Goal: Find contact information: Find contact information

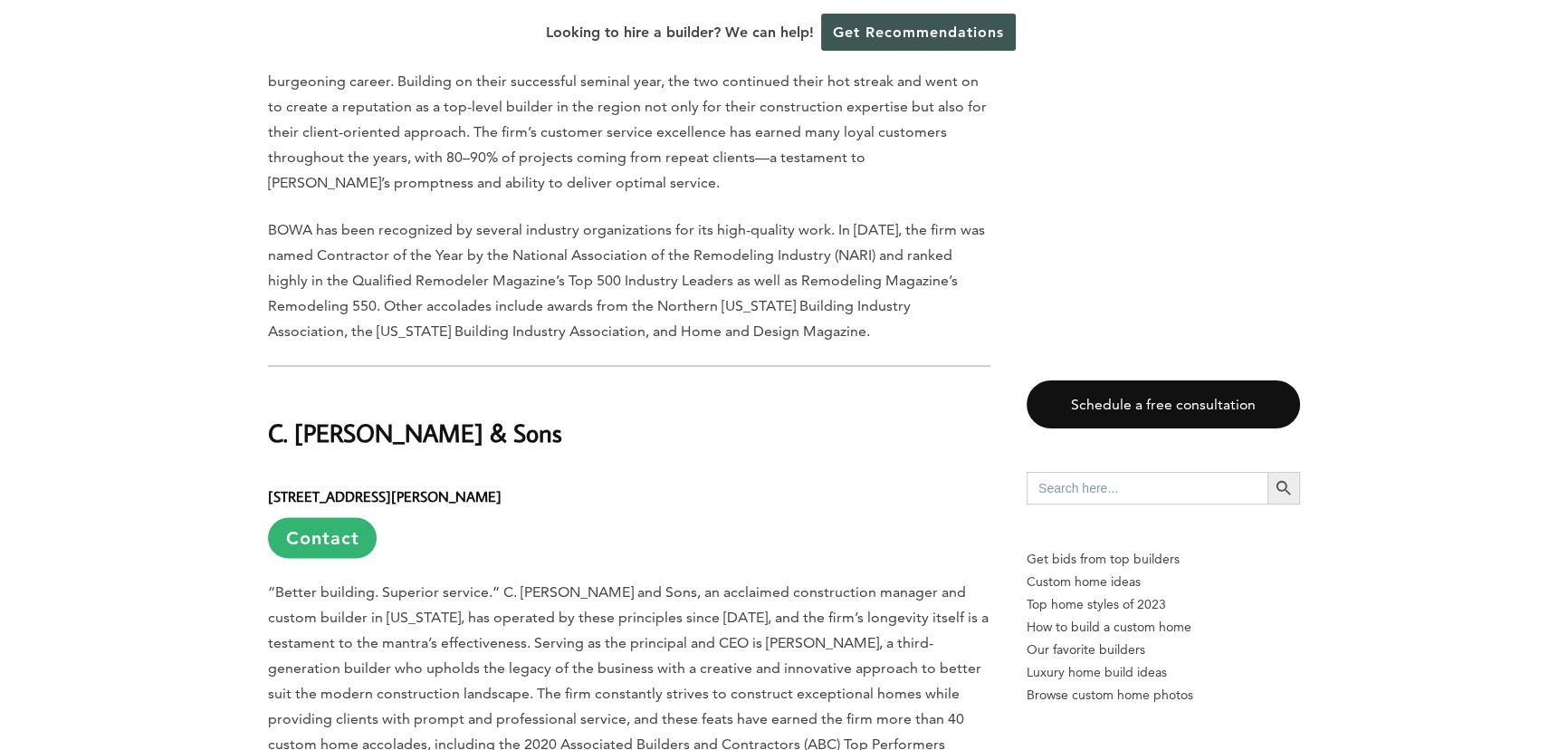
scroll to position [4665, 0]
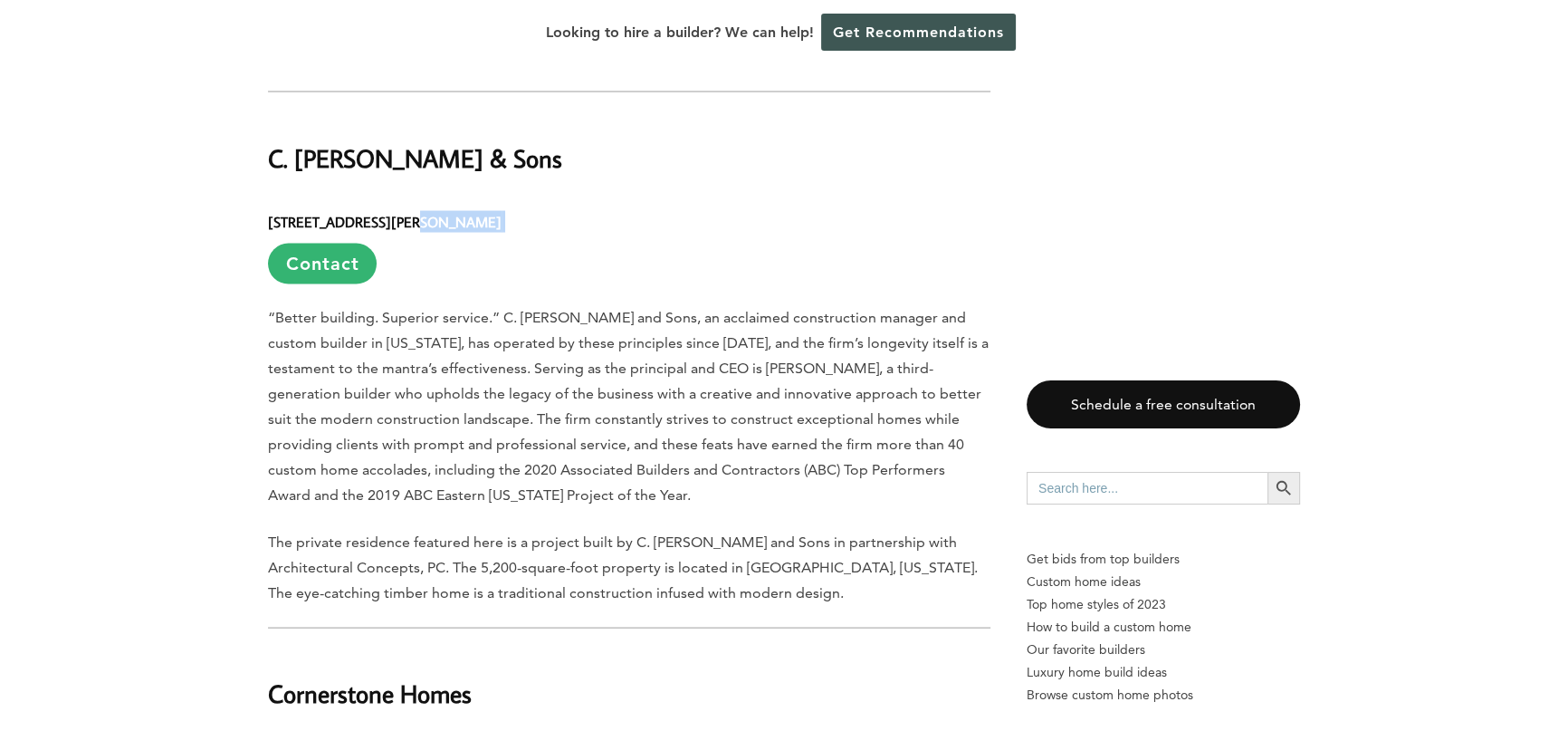
drag, startPoint x: 399, startPoint y: 149, endPoint x: 585, endPoint y: 146, distance: 186.0
click at [585, 197] on h6 "[STREET_ADDRESS][PERSON_NAME] Contact" at bounding box center [629, 240] width 722 height 87
copy h6 "[PERSON_NAME], [GEOGRAPHIC_DATA] 19442"
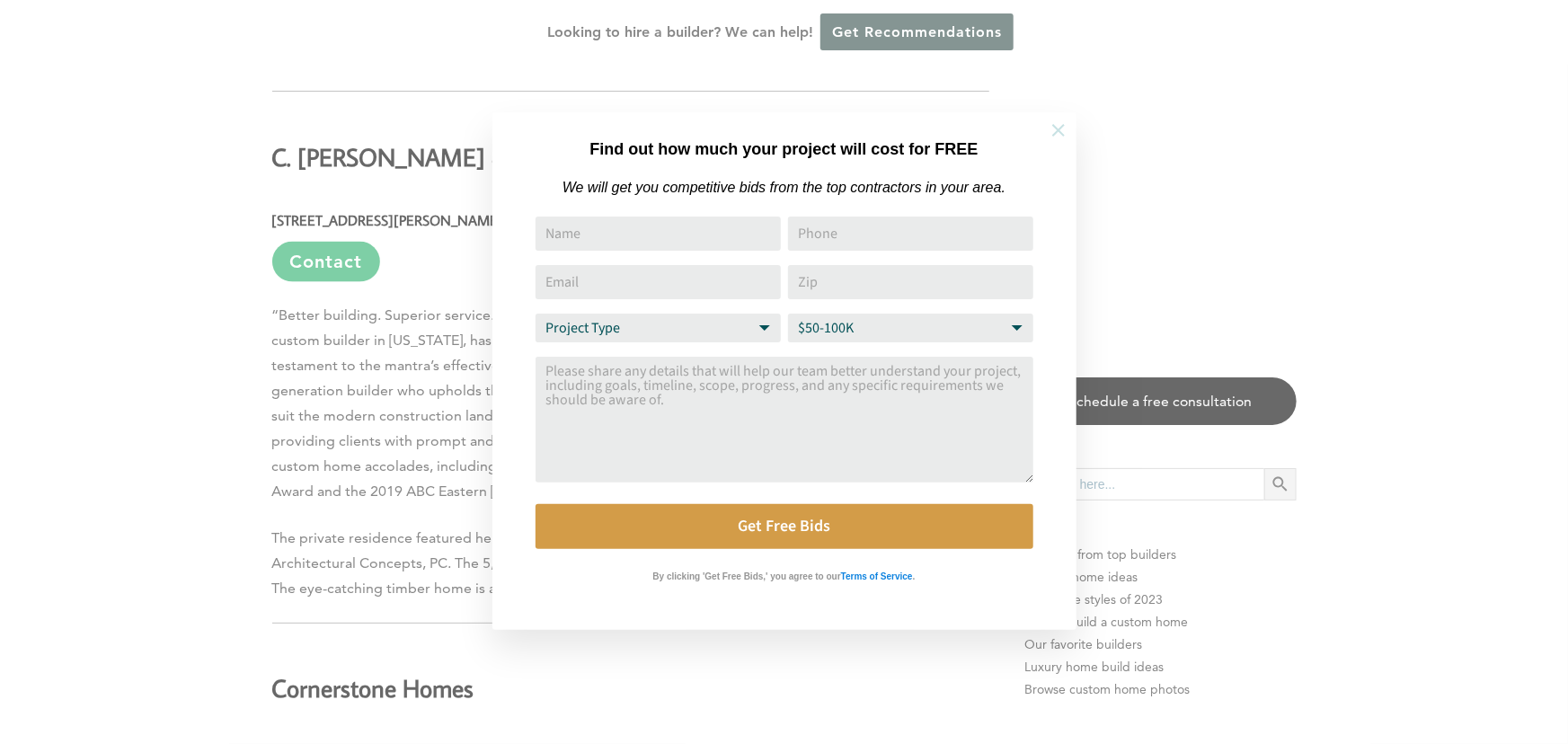
click at [1060, 129] on icon at bounding box center [1058, 130] width 20 height 20
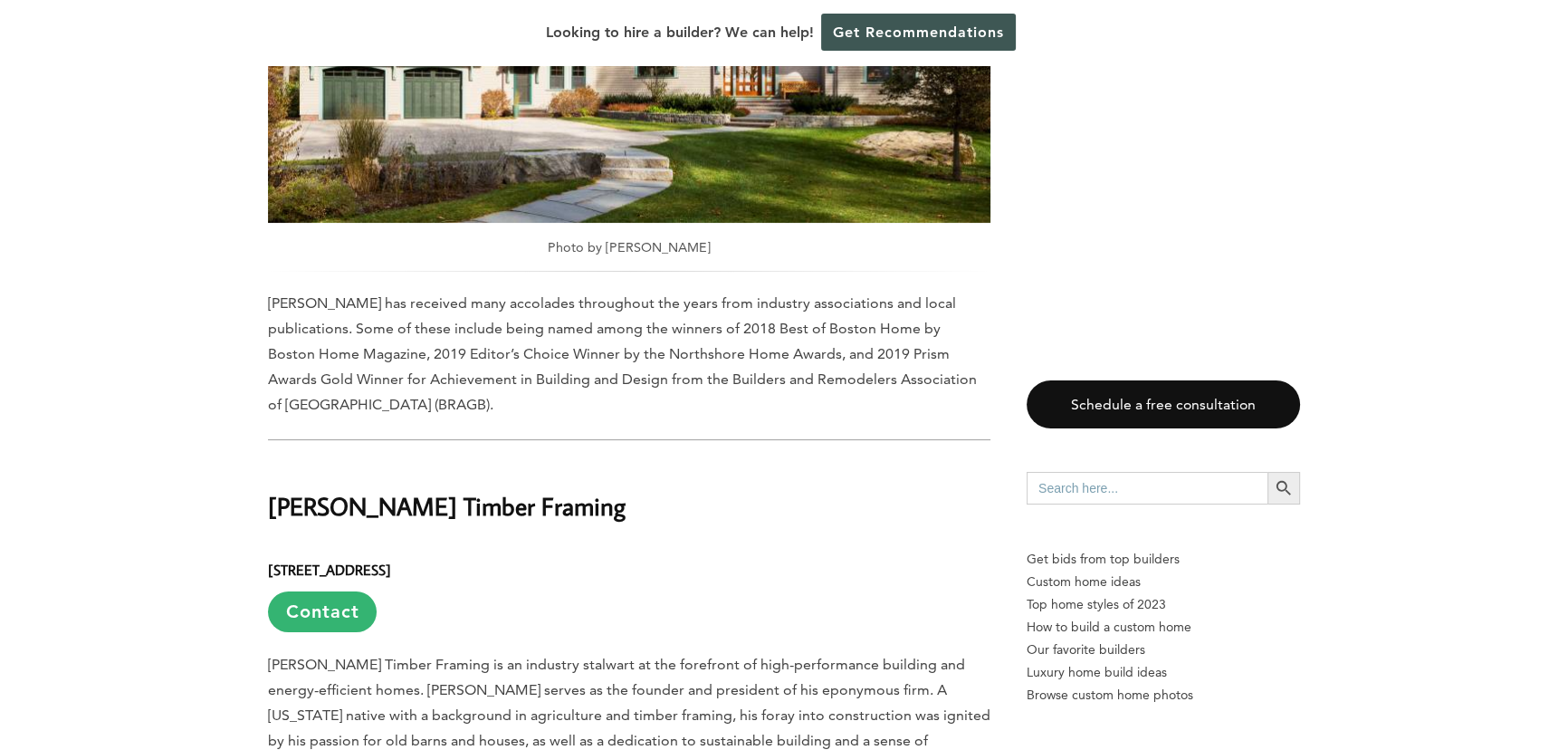
scroll to position [9057, 0]
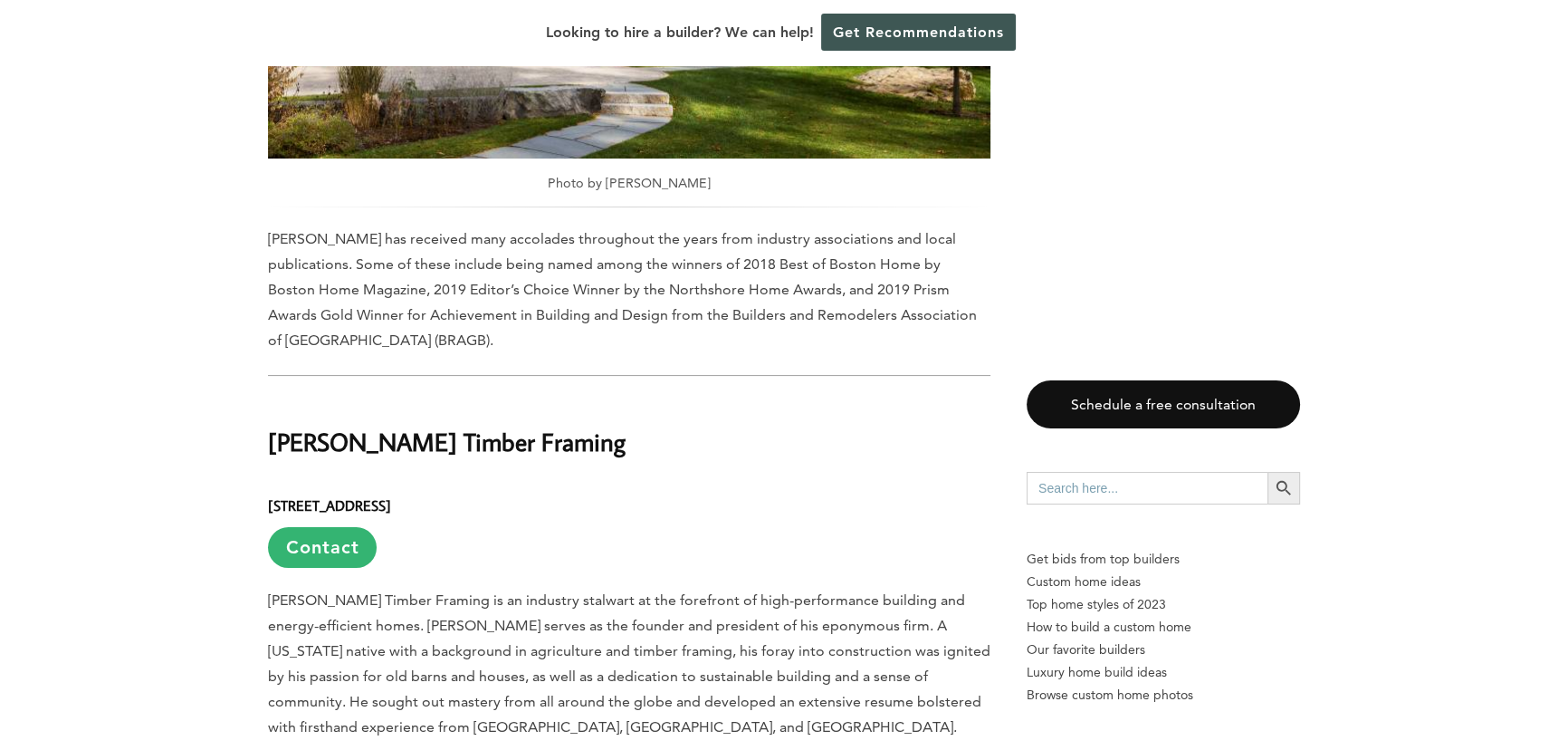
drag, startPoint x: 376, startPoint y: 330, endPoint x: 544, endPoint y: 329, distance: 168.0
click at [544, 480] on h6 "[STREET_ADDRESS] Contact" at bounding box center [629, 524] width 722 height 87
copy h6 "[GEOGRAPHIC_DATA] 19348"
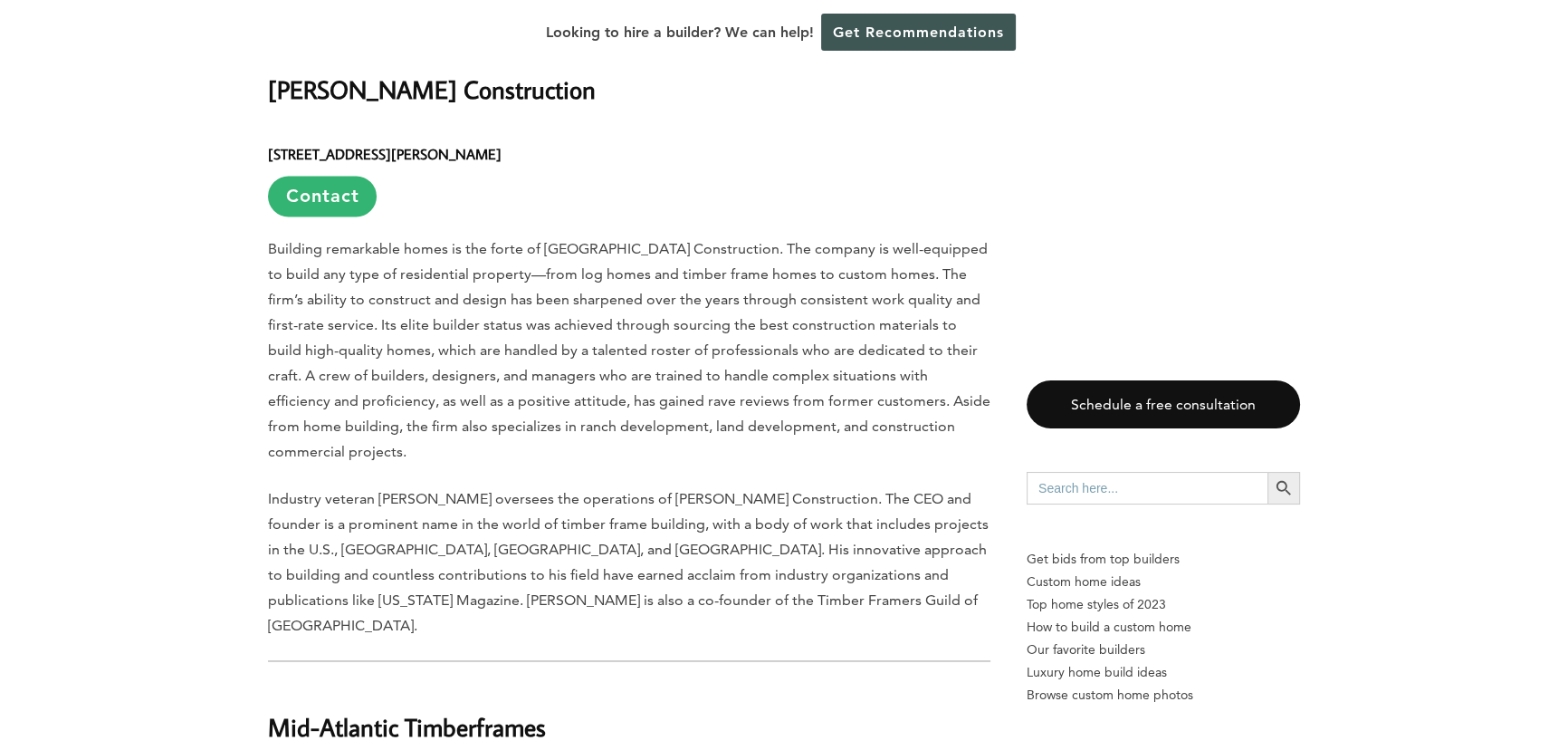
scroll to position [12076, 0]
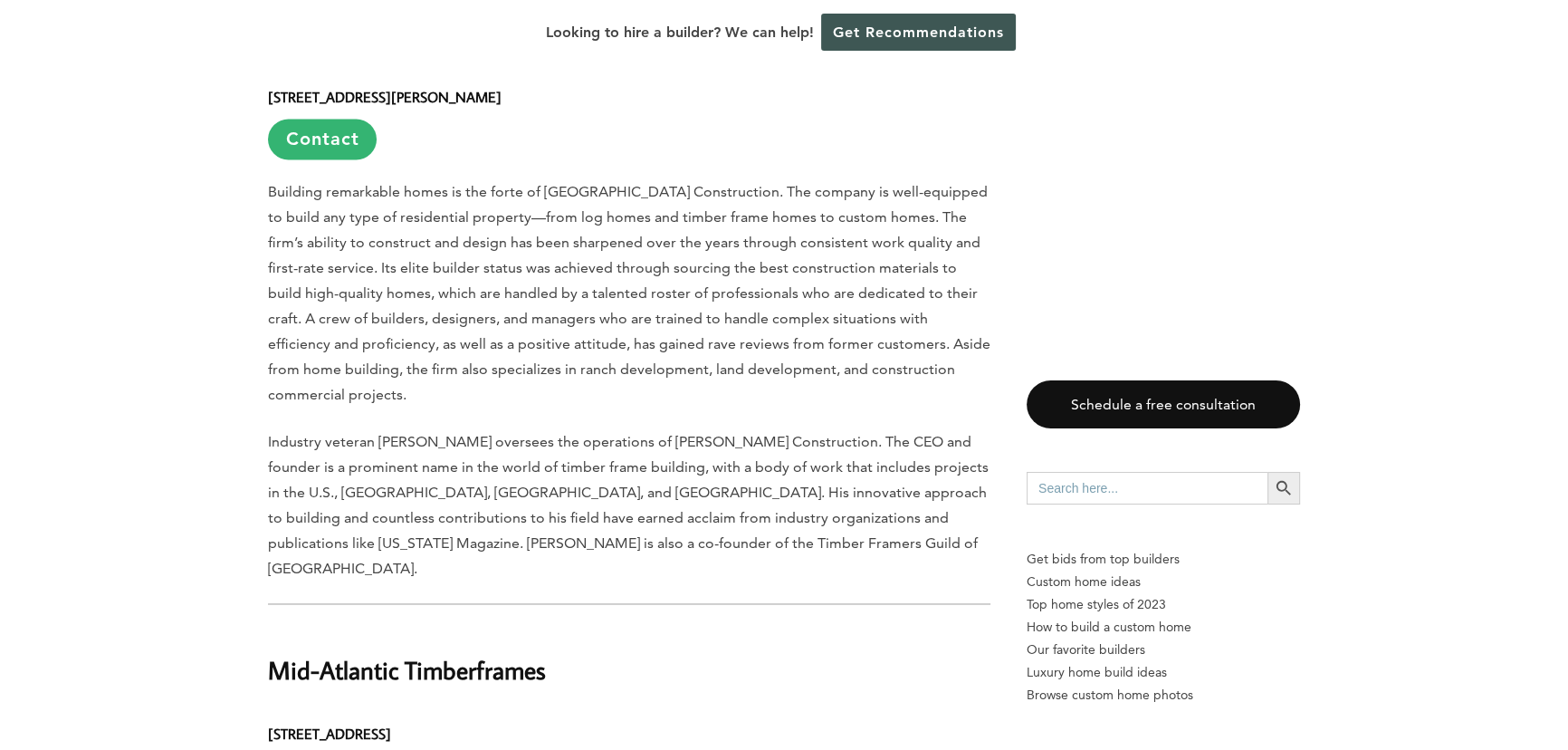
click at [411, 708] on h6 "[STREET_ADDRESS] Contact" at bounding box center [629, 752] width 722 height 87
copy h6 "Paradise"
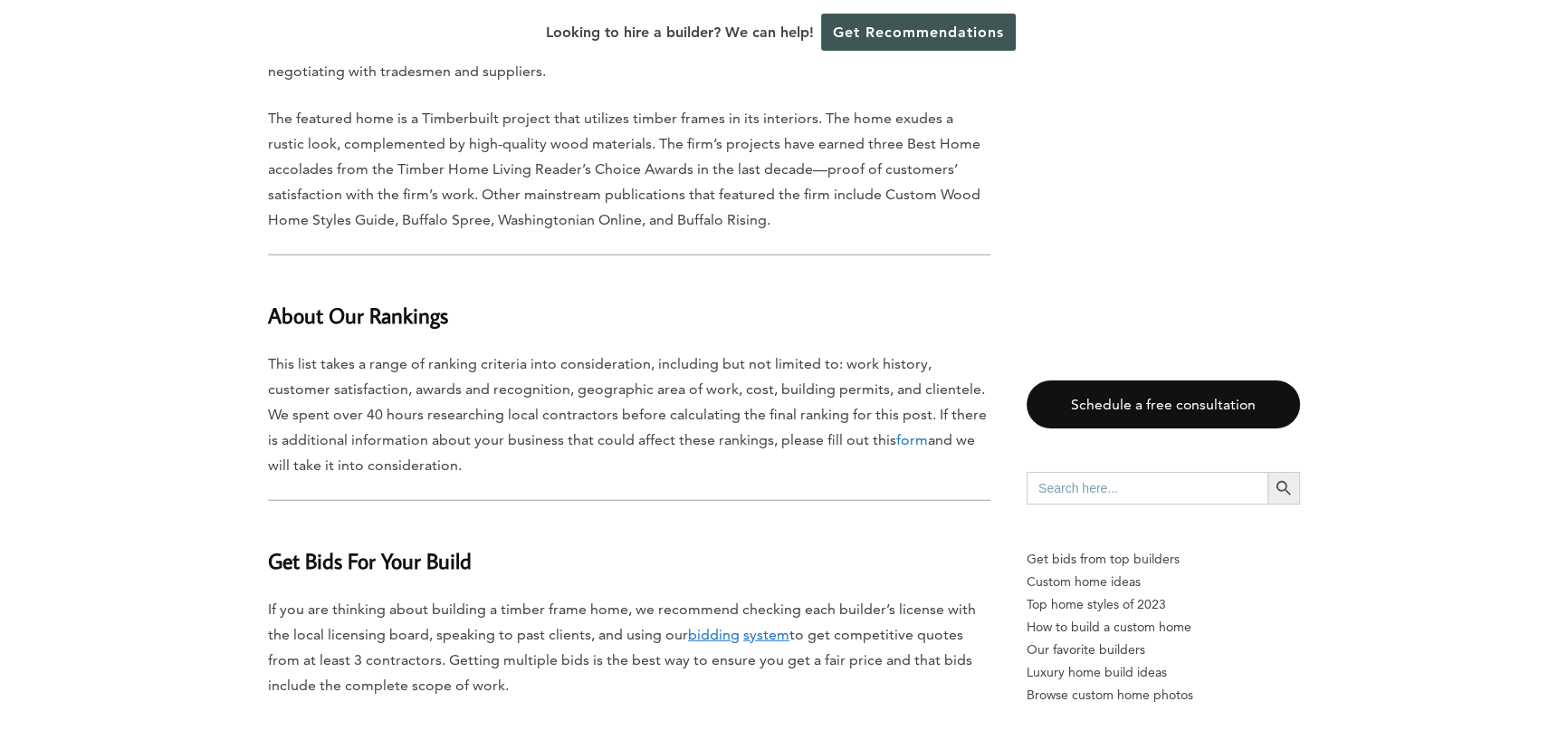
scroll to position [23329, 0]
